Goal: Information Seeking & Learning: Find specific page/section

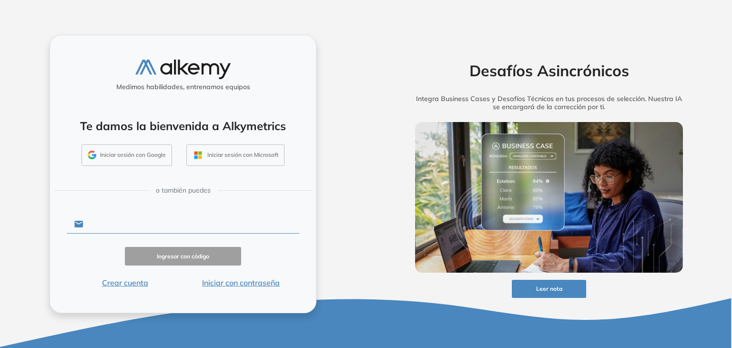
click at [189, 225] on input "text" at bounding box center [191, 224] width 216 height 18
type input "**********"
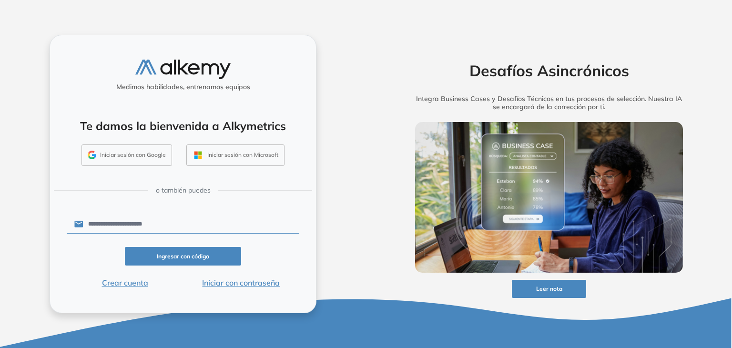
click at [201, 258] on button "Ingresar con código" at bounding box center [183, 256] width 116 height 19
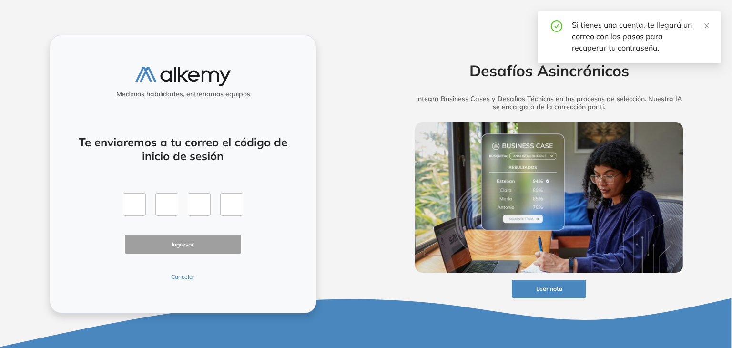
click at [187, 276] on button "Cancelar" at bounding box center [183, 277] width 116 height 9
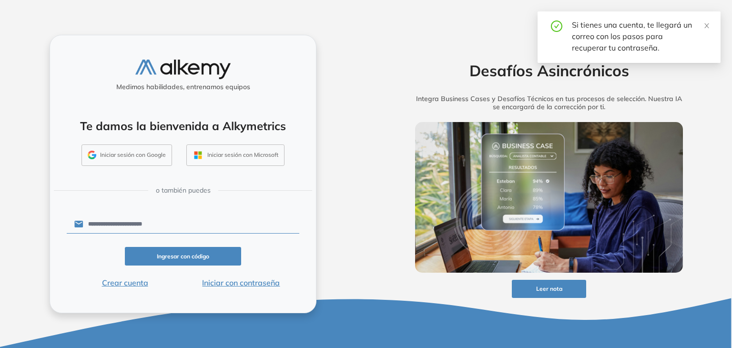
click at [231, 287] on button "Iniciar con contraseña" at bounding box center [241, 282] width 116 height 11
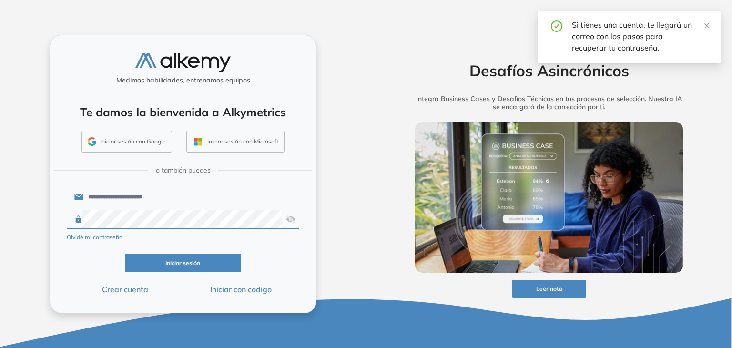
click at [221, 261] on button "Iniciar sesión" at bounding box center [183, 263] width 116 height 19
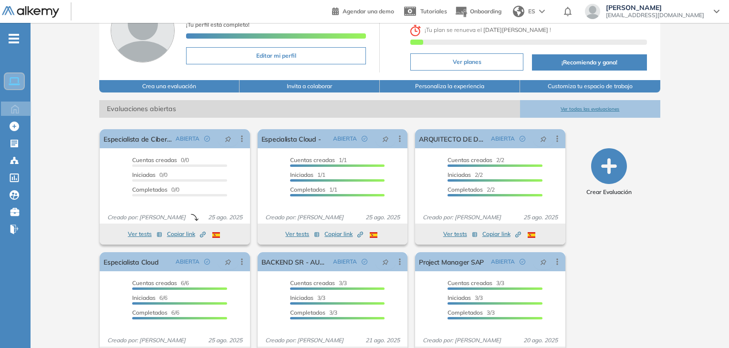
scroll to position [67, 0]
click at [565, 113] on button "Ver todas las evaluaciones" at bounding box center [590, 110] width 140 height 18
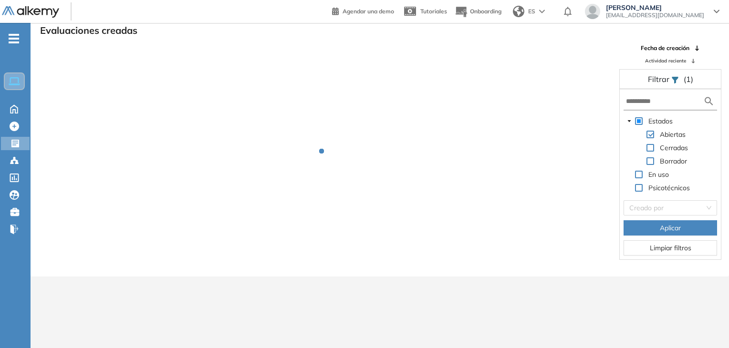
scroll to position [23, 0]
click at [646, 98] on input "text" at bounding box center [664, 101] width 77 height 10
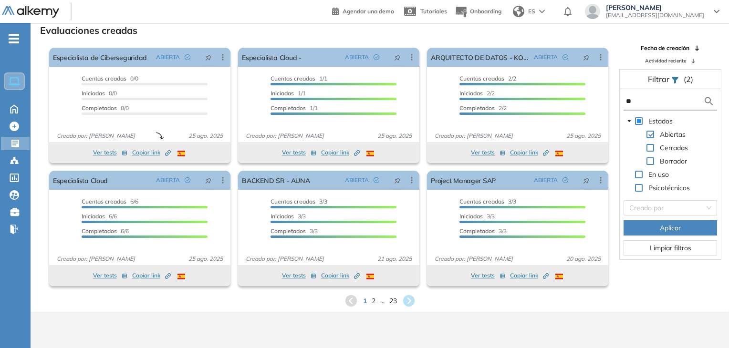
type input "*"
click at [15, 165] on div "Candidatos Candidatos" at bounding box center [16, 160] width 29 height 13
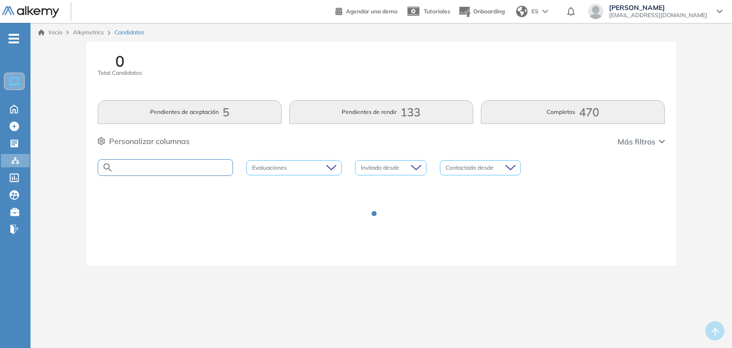
click at [138, 166] on input "text" at bounding box center [172, 167] width 119 height 7
type input "*****"
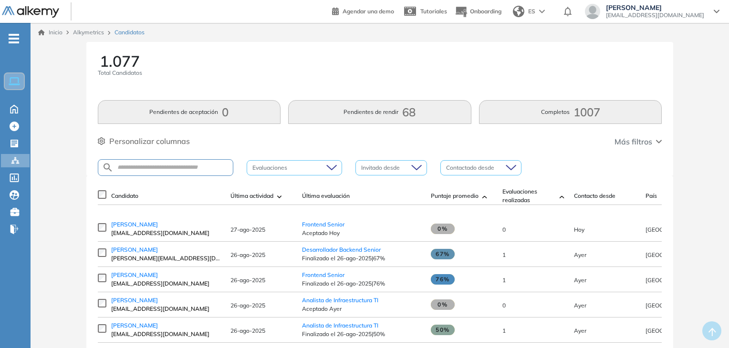
click at [194, 188] on th "Candidato" at bounding box center [165, 196] width 119 height 18
click at [191, 169] on input "text" at bounding box center [172, 167] width 119 height 7
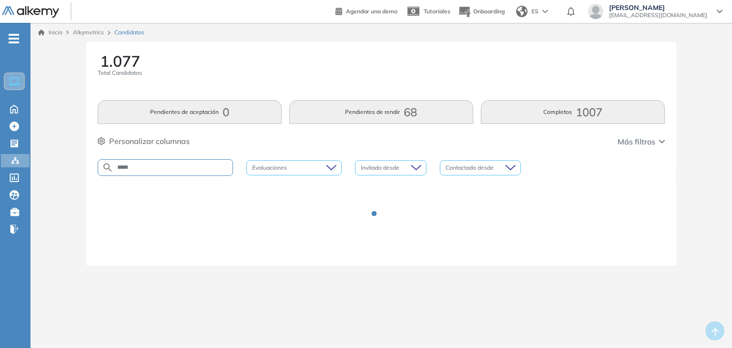
click at [195, 172] on div "*****" at bounding box center [165, 167] width 135 height 17
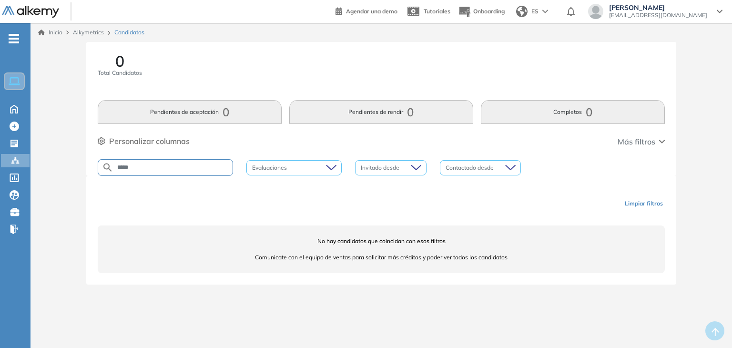
click at [166, 167] on input "*****" at bounding box center [172, 167] width 119 height 7
type input "*"
type input "***"
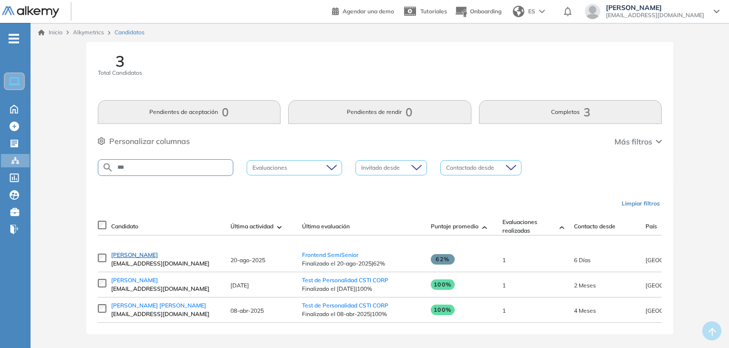
click at [137, 258] on span "[PERSON_NAME]" at bounding box center [134, 254] width 47 height 7
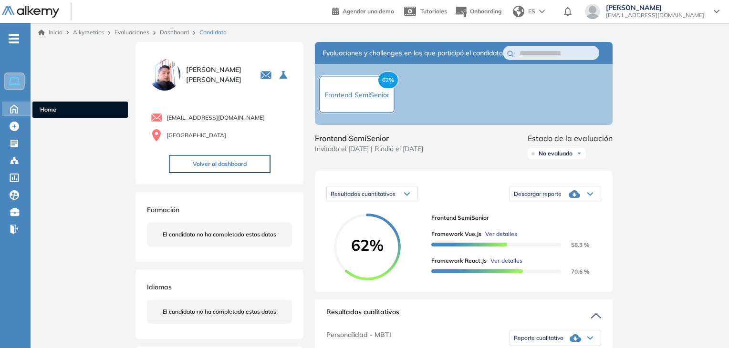
click at [4, 111] on div "Home Home" at bounding box center [17, 109] width 30 height 14
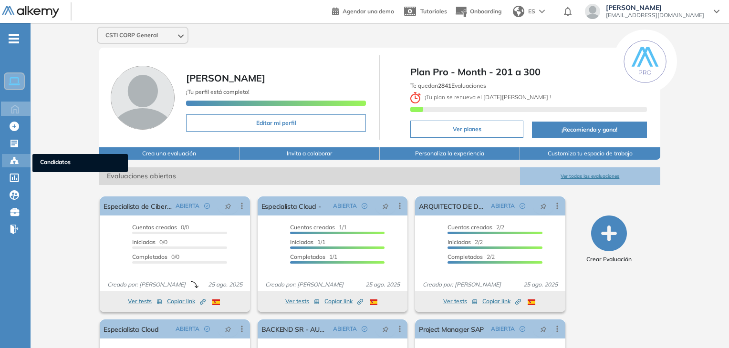
click at [13, 159] on icon at bounding box center [14, 160] width 3 height 2
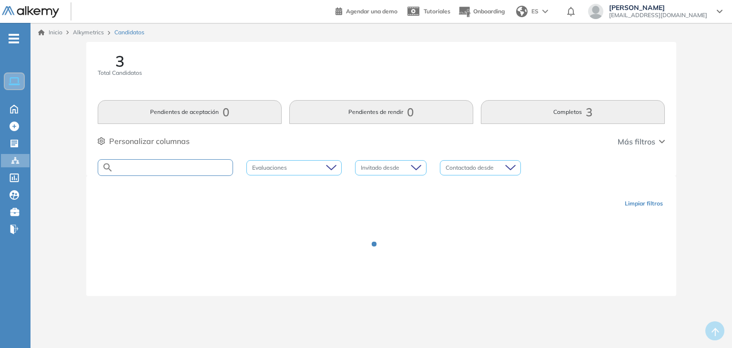
click at [135, 164] on input "text" at bounding box center [172, 167] width 119 height 7
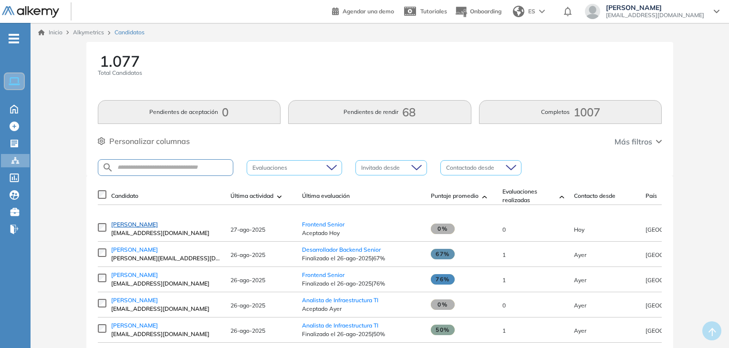
click at [141, 228] on span "[PERSON_NAME]" at bounding box center [134, 224] width 47 height 7
click at [132, 226] on span "[PERSON_NAME]" at bounding box center [134, 224] width 47 height 7
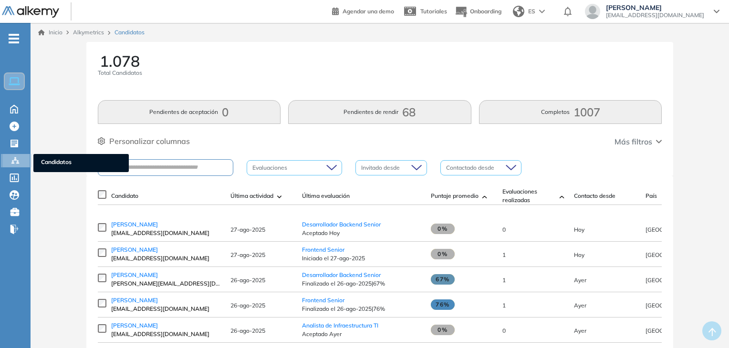
click at [13, 160] on circle at bounding box center [12, 161] width 2 height 2
click at [13, 115] on ul "Home Home Crear Evaluación Crear Evaluación Evaluaciones Evaluaciones Candidato…" at bounding box center [15, 137] width 31 height 199
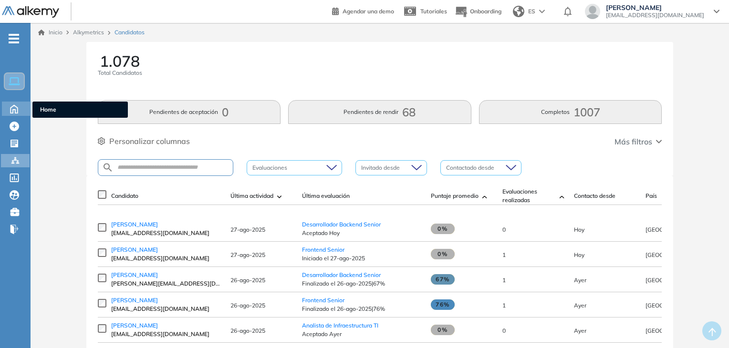
click at [12, 110] on icon at bounding box center [14, 108] width 17 height 11
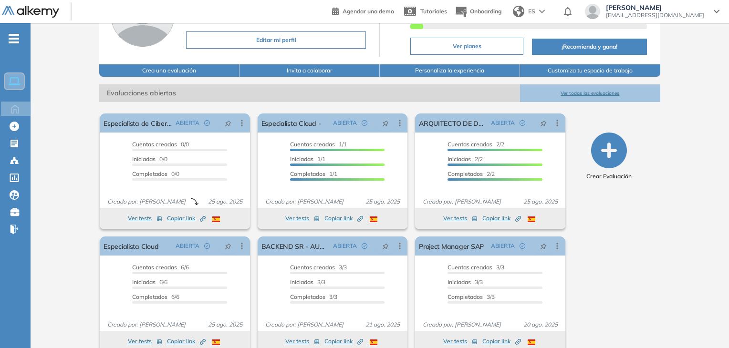
scroll to position [92, 0]
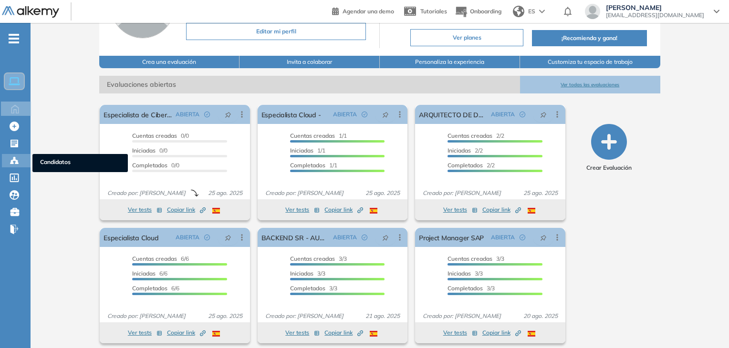
click at [12, 159] on icon at bounding box center [15, 161] width 10 height 10
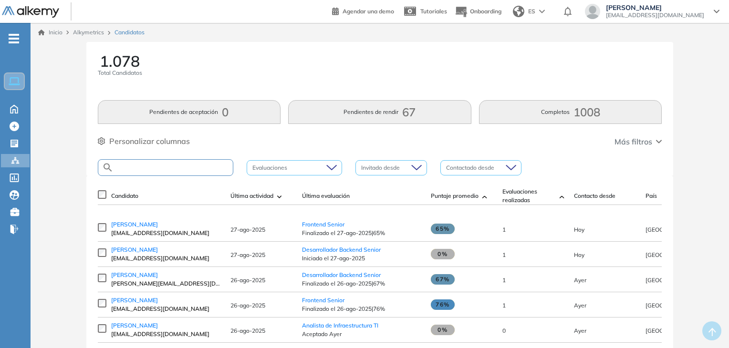
click at [206, 168] on input "text" at bounding box center [172, 167] width 119 height 7
type input "***"
